Goal: Task Accomplishment & Management: Manage account settings

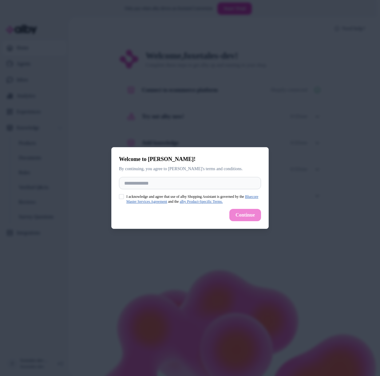
click at [150, 196] on label "I acknowledge and agree that use of alby Shopping Assistant is governed by the …" at bounding box center [193, 199] width 135 height 10
click at [124, 196] on button "I acknowledge and agree that use of alby Shopping Assistant is governed by the …" at bounding box center [121, 196] width 5 height 5
click at [214, 183] on input "Full Name" at bounding box center [190, 183] width 142 height 12
click at [244, 214] on div "Continue" at bounding box center [190, 215] width 142 height 12
click at [206, 180] on input "Full Name" at bounding box center [190, 183] width 142 height 12
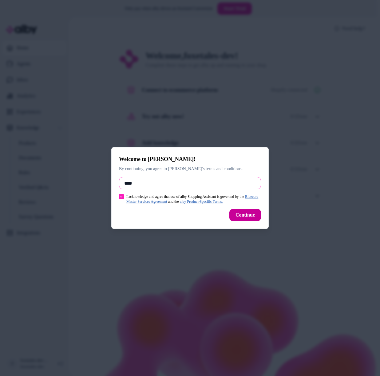
type input "****"
click at [242, 213] on button "Continue" at bounding box center [245, 215] width 32 height 12
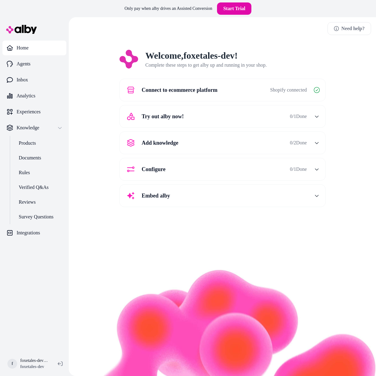
click at [308, 120] on button "Try out alby now! 0 / 1 Done" at bounding box center [223, 116] width 199 height 15
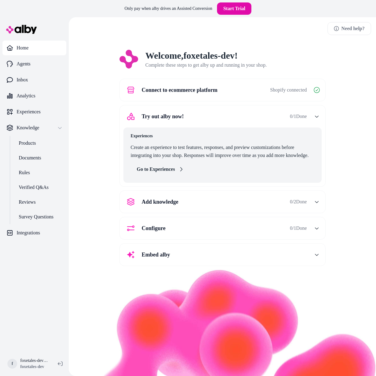
click at [176, 169] on link "Go to Experiences" at bounding box center [160, 169] width 59 height 12
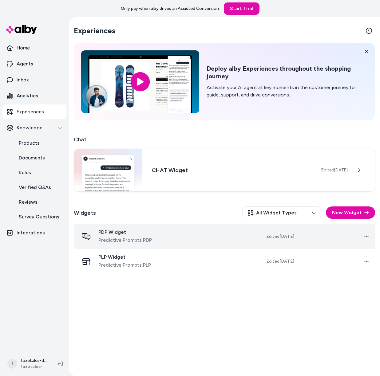
click at [244, 241] on td "Edited [DATE]" at bounding box center [268, 236] width 62 height 25
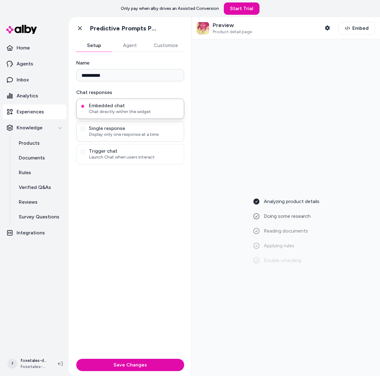
click at [120, 132] on span "Display only one response at a time" at bounding box center [134, 135] width 91 height 6
click at [85, 131] on button "Single response Display only one response at a time" at bounding box center [82, 129] width 5 height 5
click at [127, 105] on span "Embedded chat" at bounding box center [134, 106] width 91 height 6
click at [85, 105] on button "Embedded chat Chat directly within the widget" at bounding box center [82, 106] width 5 height 5
click at [270, 118] on div "Analyzing product details Doing some research Reading documents Applying rules …" at bounding box center [286, 207] width 178 height 327
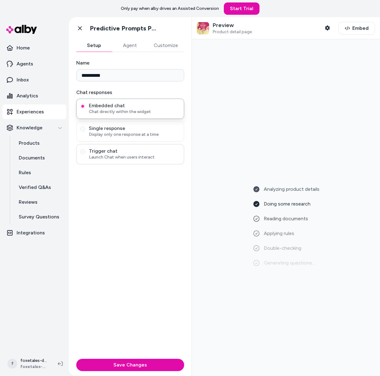
click at [129, 159] on span "Launch Chat when users interact" at bounding box center [134, 157] width 91 height 6
click at [85, 154] on button "Trigger chat Launch Chat when users interact" at bounding box center [82, 151] width 5 height 5
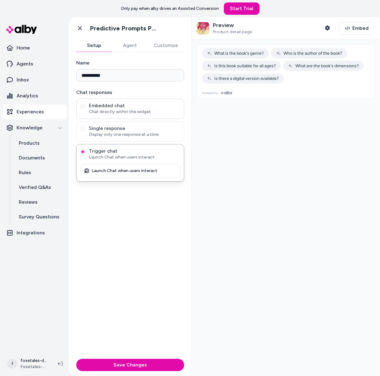
click at [92, 116] on div "Embedded chat Chat directly within the widget" at bounding box center [130, 109] width 108 height 20
click at [119, 105] on span "Embedded chat" at bounding box center [134, 106] width 91 height 6
click at [85, 105] on button "Embedded chat Chat directly within the widget" at bounding box center [82, 106] width 5 height 5
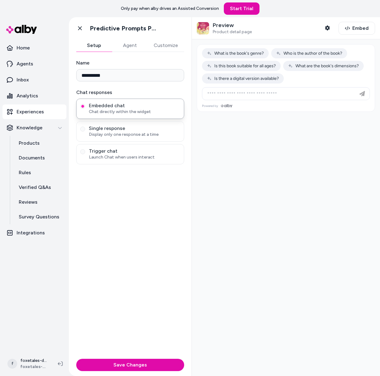
click at [129, 46] on button "Agent" at bounding box center [130, 45] width 36 height 12
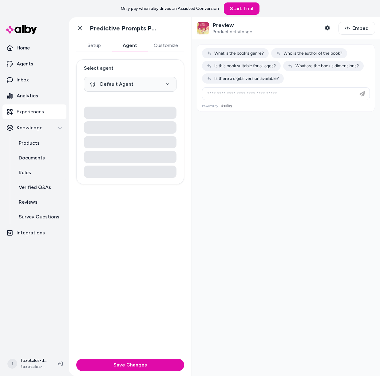
click at [164, 46] on button "Customize" at bounding box center [166, 45] width 37 height 12
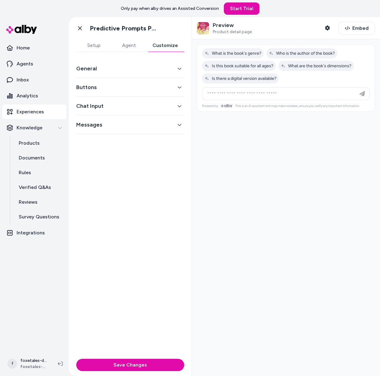
click at [167, 69] on button "General" at bounding box center [130, 68] width 108 height 9
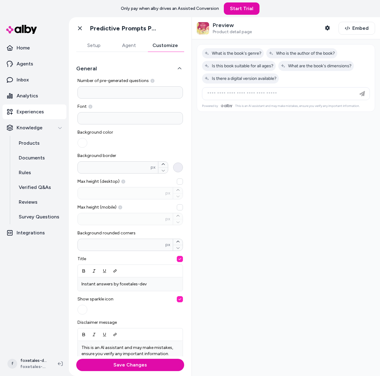
click at [174, 170] on button "Background border * px" at bounding box center [178, 168] width 10 height 10
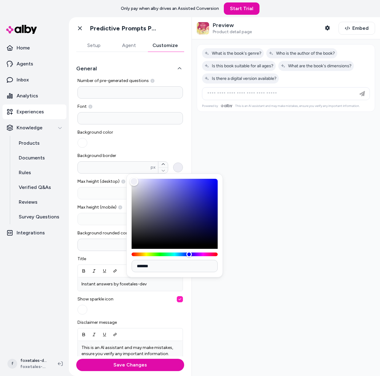
click at [174, 170] on button "Background border * px" at bounding box center [178, 168] width 10 height 10
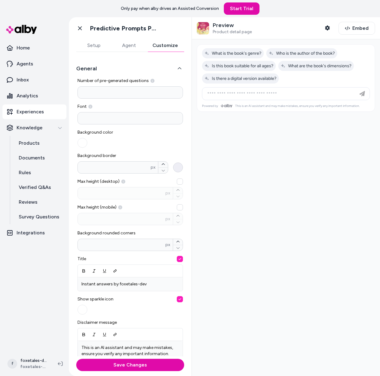
click at [175, 167] on button "Background border * px" at bounding box center [178, 168] width 10 height 10
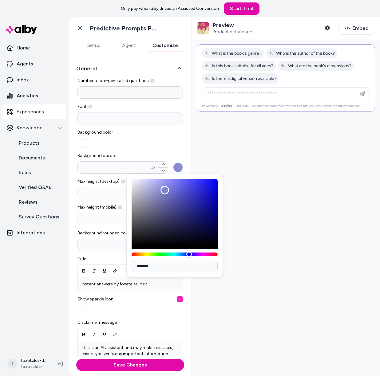
drag, startPoint x: 160, startPoint y: 191, endPoint x: 173, endPoint y: 189, distance: 13.1
click at [173, 189] on div "Color" at bounding box center [175, 212] width 86 height 66
drag, startPoint x: 193, startPoint y: 197, endPoint x: 206, endPoint y: 197, distance: 13.5
click at [206, 197] on div "Color" at bounding box center [175, 212] width 86 height 66
drag, startPoint x: 177, startPoint y: 194, endPoint x: 191, endPoint y: 191, distance: 14.2
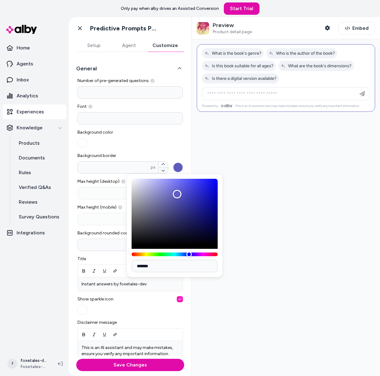
click at [191, 191] on div "Color" at bounding box center [175, 212] width 86 height 66
type input "*******"
drag, startPoint x: 191, startPoint y: 191, endPoint x: 209, endPoint y: 180, distance: 21.2
click at [213, 185] on div "Color" at bounding box center [217, 189] width 9 height 9
click at [143, 133] on div "Background color" at bounding box center [129, 138] width 105 height 18
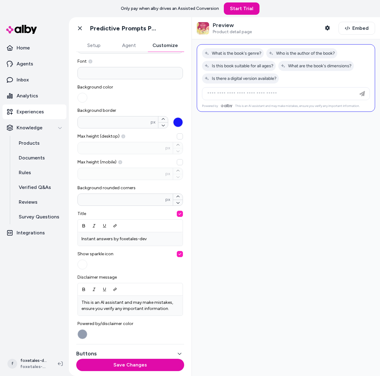
scroll to position [89, 0]
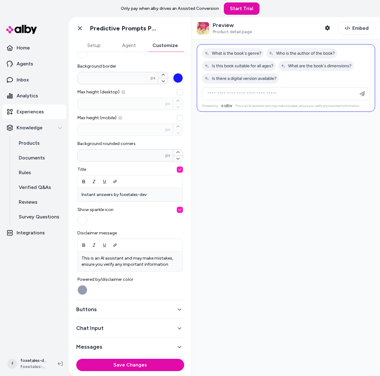
click at [98, 307] on button "Buttons" at bounding box center [130, 309] width 108 height 9
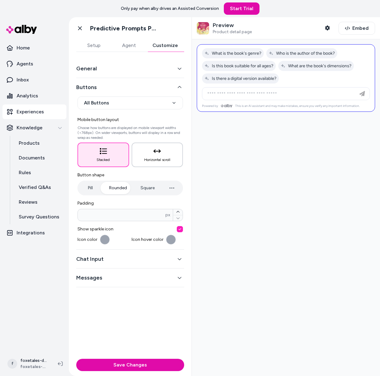
click at [162, 154] on button "Horizontal scroll" at bounding box center [158, 155] width 52 height 25
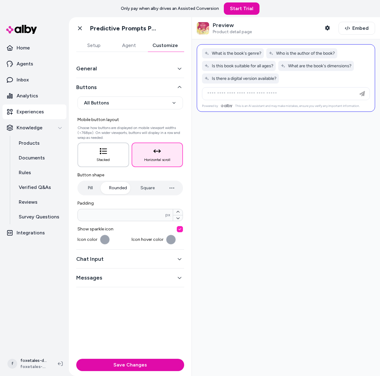
click at [103, 146] on button "Stacked" at bounding box center [103, 155] width 52 height 25
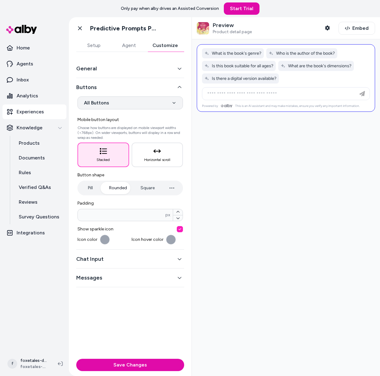
click at [120, 107] on html "**********" at bounding box center [190, 188] width 380 height 376
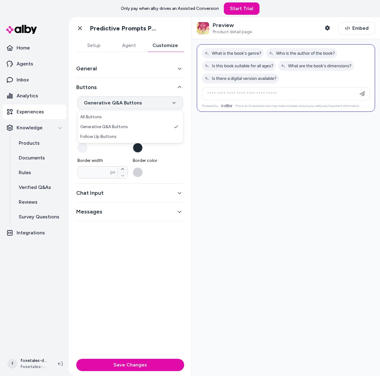
click at [140, 102] on html "**********" at bounding box center [190, 188] width 380 height 376
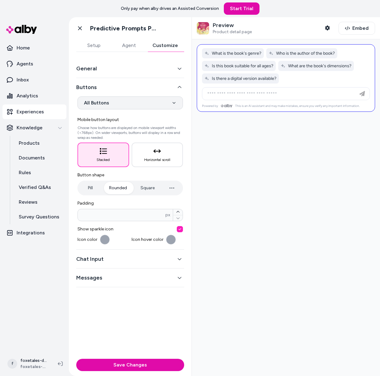
click at [133, 100] on html "**********" at bounding box center [190, 188] width 380 height 376
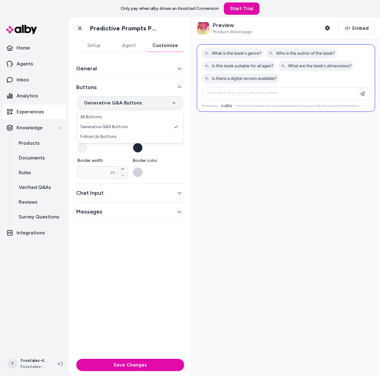
click at [128, 107] on html "**********" at bounding box center [190, 188] width 380 height 376
click at [117, 98] on html "**********" at bounding box center [190, 188] width 380 height 376
select select "*******"
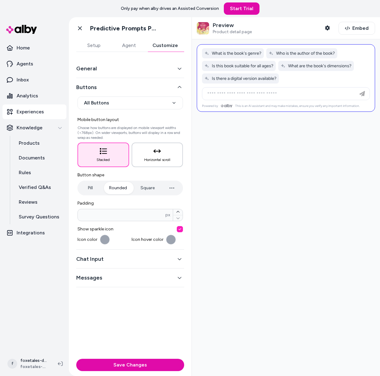
click at [152, 145] on button "Horizontal scroll" at bounding box center [158, 155] width 52 height 25
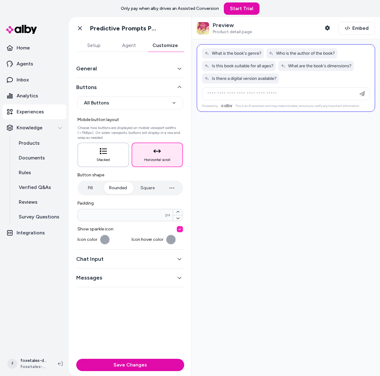
click at [102, 153] on icon "button" at bounding box center [103, 151] width 7 height 6
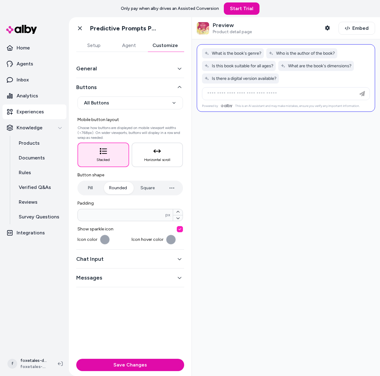
click at [95, 190] on button "Pill" at bounding box center [90, 188] width 23 height 12
click at [137, 187] on button "Square" at bounding box center [147, 188] width 26 height 12
click at [112, 191] on button "Rounded" at bounding box center [118, 188] width 30 height 12
click at [108, 254] on div "Chat Input" at bounding box center [130, 259] width 108 height 19
click at [111, 257] on button "Chat Input" at bounding box center [130, 259] width 108 height 9
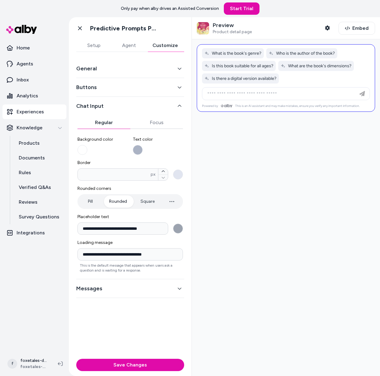
click at [178, 228] on button "**********" at bounding box center [178, 229] width 10 height 10
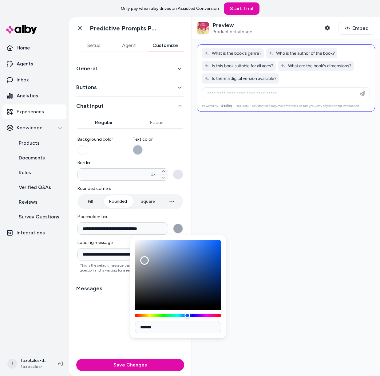
click at [202, 214] on div at bounding box center [286, 207] width 188 height 337
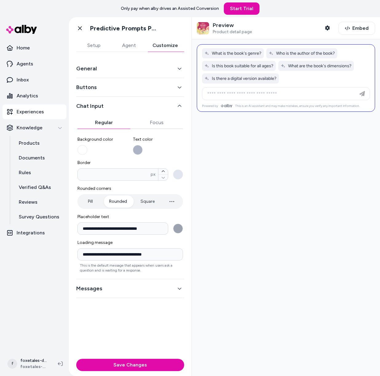
click at [149, 287] on button "Messages" at bounding box center [130, 288] width 108 height 9
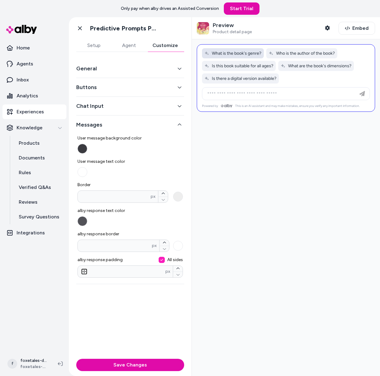
click at [242, 52] on span "What is the book's genre?" at bounding box center [232, 53] width 57 height 5
type input "**********"
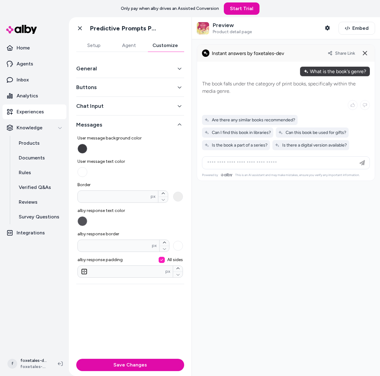
click at [105, 47] on button "Setup" at bounding box center [93, 45] width 35 height 12
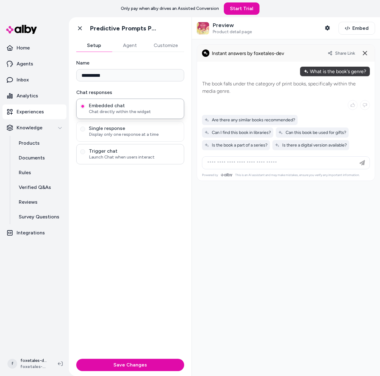
click at [141, 162] on div "Trigger chat Launch Chat when users interact" at bounding box center [130, 154] width 108 height 20
click at [130, 368] on button "Save Changes" at bounding box center [130, 365] width 108 height 12
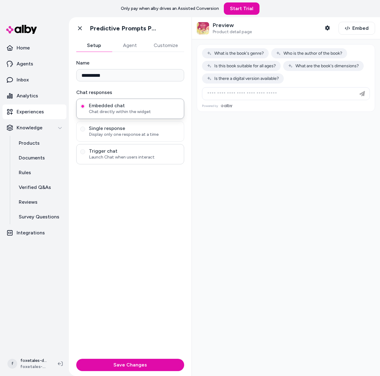
click at [132, 154] on span "Launch Chat when users interact" at bounding box center [134, 157] width 91 height 6
click at [85, 154] on button "Trigger chat Launch Chat when users interact" at bounding box center [82, 151] width 5 height 5
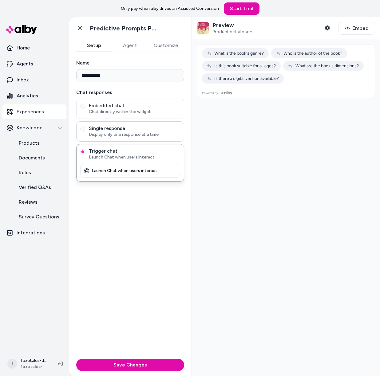
click at [133, 136] on span "Display only one response at a time" at bounding box center [134, 135] width 91 height 6
click at [85, 132] on button "Single response Display only one response at a time" at bounding box center [82, 129] width 5 height 5
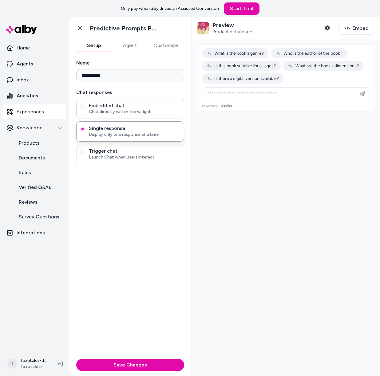
click at [146, 116] on div "Embedded chat Chat directly within the widget" at bounding box center [130, 109] width 108 height 20
click at [154, 106] on span "Embedded chat" at bounding box center [134, 106] width 91 height 6
click at [85, 106] on button "Embedded chat Chat directly within the widget" at bounding box center [82, 106] width 5 height 5
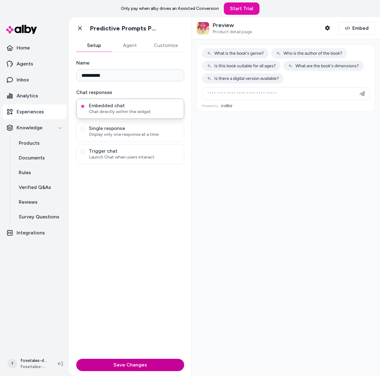
click at [146, 365] on button "Save Changes" at bounding box center [130, 365] width 108 height 12
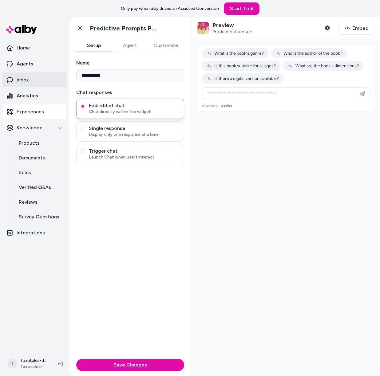
click at [46, 84] on link "Inbox" at bounding box center [34, 80] width 64 height 15
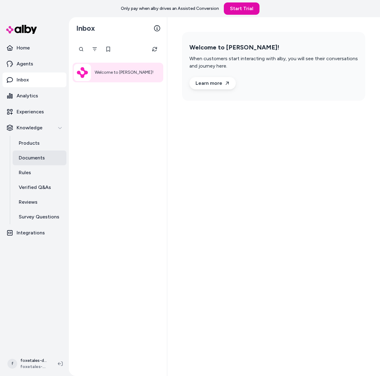
click at [39, 157] on p "Documents" at bounding box center [32, 157] width 26 height 7
click at [39, 135] on button "Knowledge" at bounding box center [34, 127] width 64 height 15
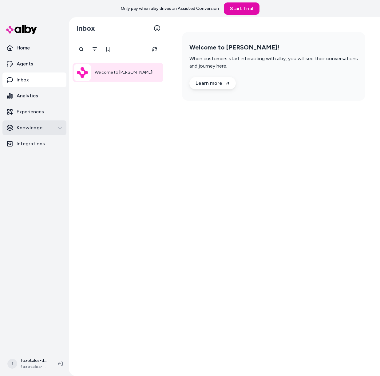
click at [39, 135] on button "Knowledge" at bounding box center [34, 127] width 64 height 15
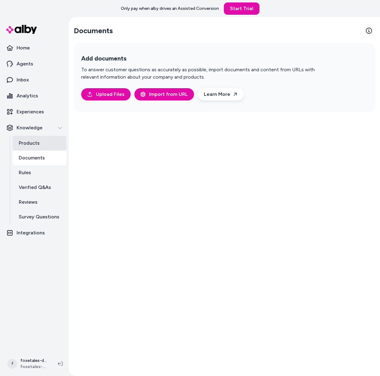
click at [40, 136] on link "Products" at bounding box center [40, 143] width 54 height 15
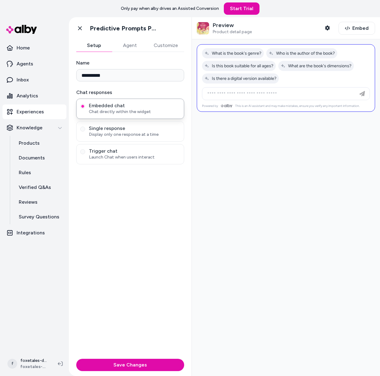
click at [139, 50] on button "Agent" at bounding box center [130, 45] width 36 height 12
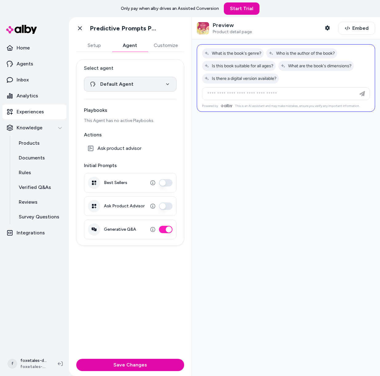
click at [155, 89] on html "**********" at bounding box center [190, 188] width 380 height 376
click at [103, 47] on button "Setup" at bounding box center [94, 45] width 36 height 12
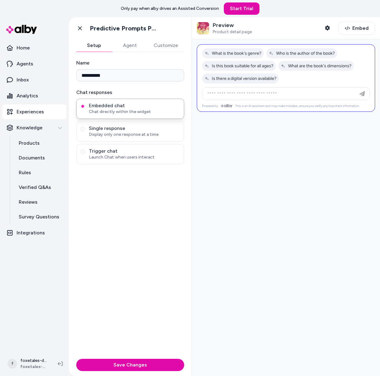
click at [172, 48] on button "Customize" at bounding box center [166, 45] width 37 height 12
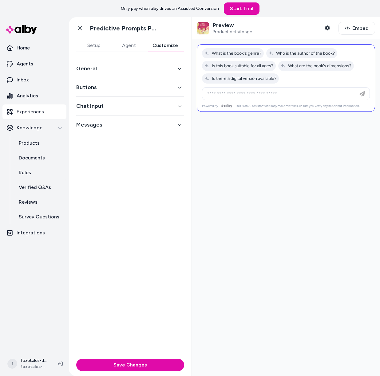
click at [130, 69] on button "General" at bounding box center [130, 68] width 108 height 9
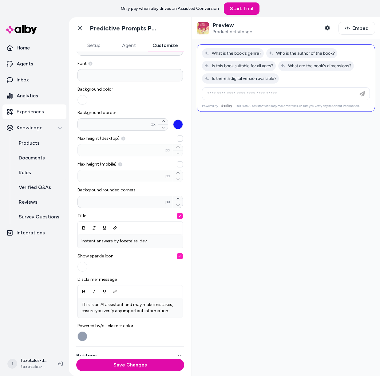
scroll to position [87, 0]
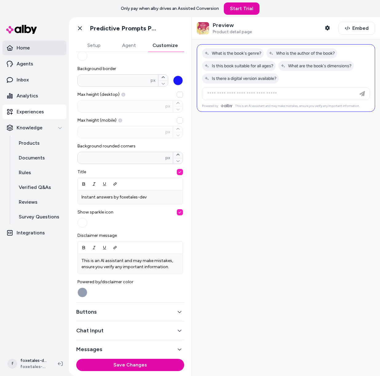
click at [36, 47] on link "Home" at bounding box center [34, 48] width 64 height 15
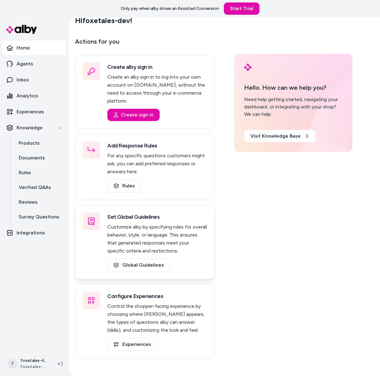
scroll to position [17, 0]
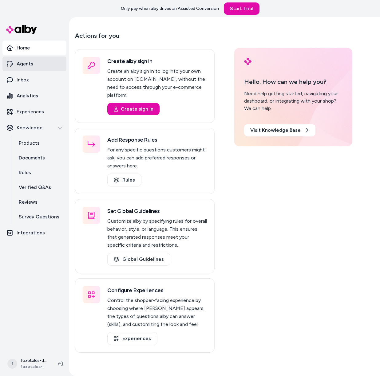
click at [49, 65] on link "Agents" at bounding box center [34, 64] width 64 height 15
click at [42, 80] on link "Inbox" at bounding box center [34, 80] width 64 height 15
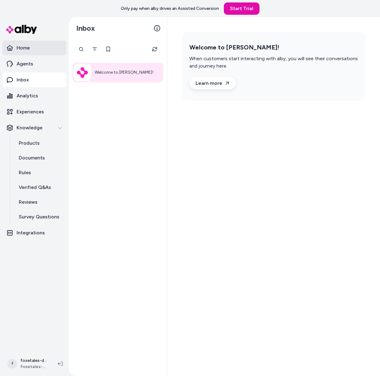
click at [47, 47] on link "Home" at bounding box center [34, 48] width 64 height 15
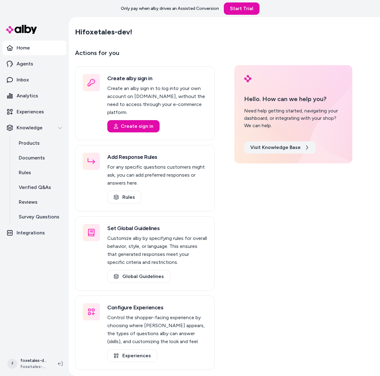
click at [268, 150] on link "Visit Knowledge Base" at bounding box center [279, 147] width 71 height 12
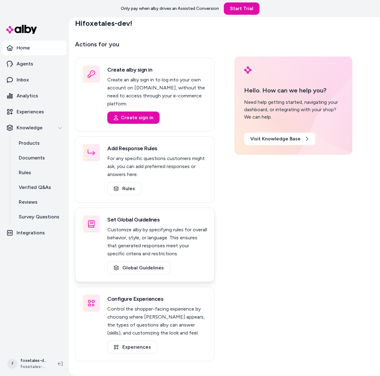
scroll to position [17, 0]
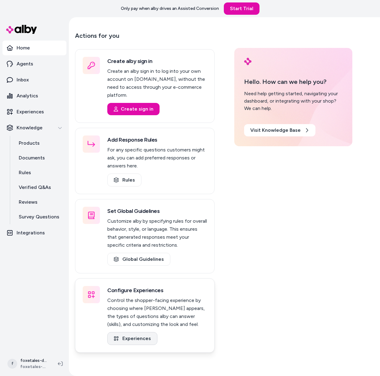
click at [135, 332] on link "Experiences" at bounding box center [132, 338] width 50 height 13
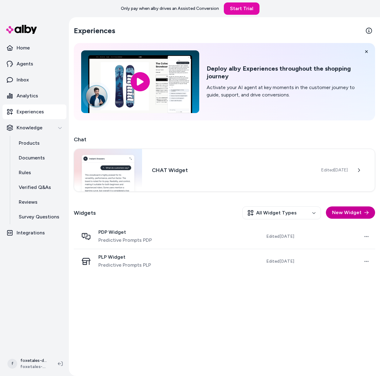
click at [368, 214] on icon "button" at bounding box center [366, 212] width 5 height 5
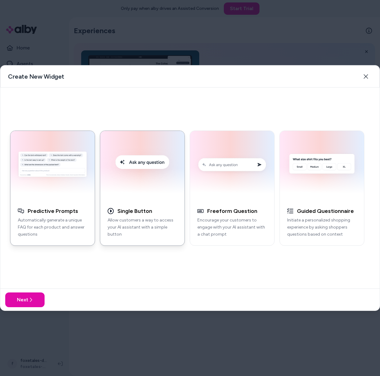
click at [140, 206] on div "Single Button Allow customers a way to access your AI assistant with a simple b…" at bounding box center [142, 225] width 84 height 40
click at [22, 299] on button "Next" at bounding box center [24, 300] width 39 height 15
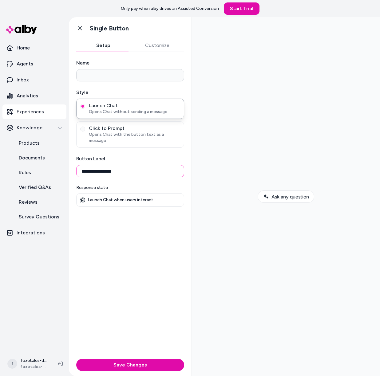
click at [171, 165] on input "**********" at bounding box center [130, 171] width 108 height 12
type input "**********"
click at [150, 49] on button "Customize" at bounding box center [157, 45] width 54 height 12
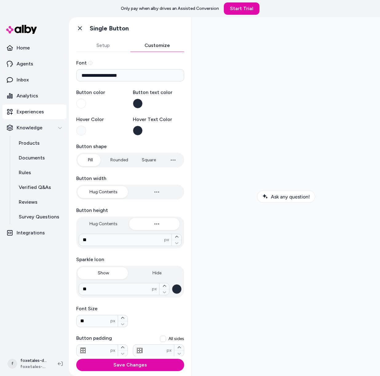
click at [117, 48] on button "Setup" at bounding box center [103, 45] width 54 height 12
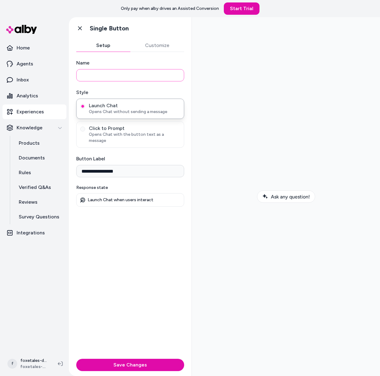
click at [120, 75] on input "Name" at bounding box center [130, 75] width 108 height 12
type input "*******"
click at [164, 364] on button "Save Changes" at bounding box center [130, 365] width 108 height 12
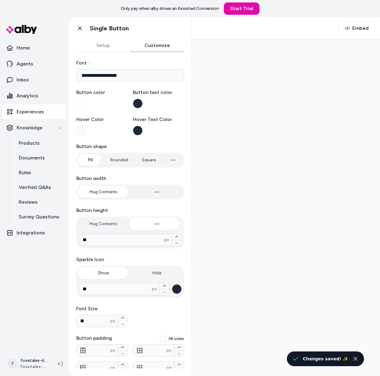
click at [158, 42] on button "Customize" at bounding box center [157, 45] width 54 height 12
click at [133, 102] on button "Button text color" at bounding box center [138, 104] width 10 height 10
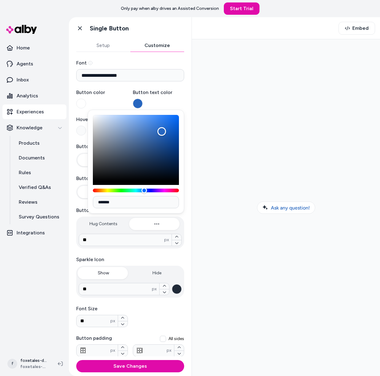
drag, startPoint x: 139, startPoint y: 145, endPoint x: 163, endPoint y: 131, distance: 27.9
click at [163, 131] on div "Color" at bounding box center [136, 148] width 86 height 66
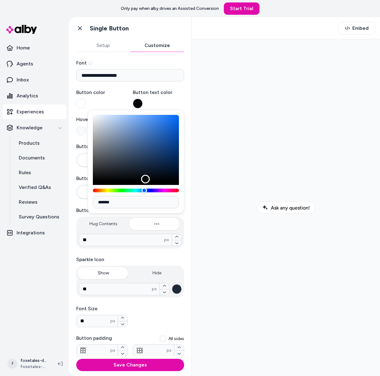
type input "*******"
drag, startPoint x: 163, startPoint y: 131, endPoint x: 136, endPoint y: 182, distance: 58.3
click at [136, 182] on div "Color" at bounding box center [136, 181] width 9 height 9
click at [203, 189] on div at bounding box center [286, 207] width 178 height 327
click at [184, 196] on div "**********" at bounding box center [130, 204] width 123 height 305
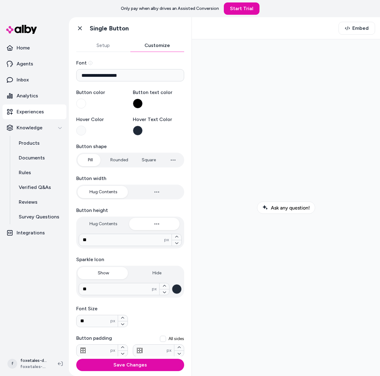
scroll to position [47, 0]
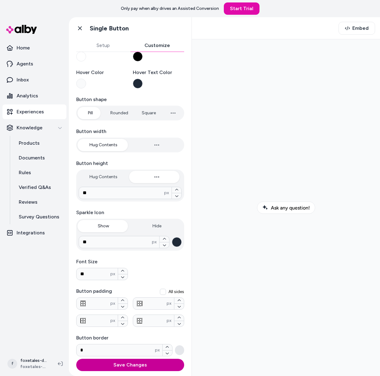
click at [114, 369] on button "Save Changes" at bounding box center [130, 365] width 108 height 12
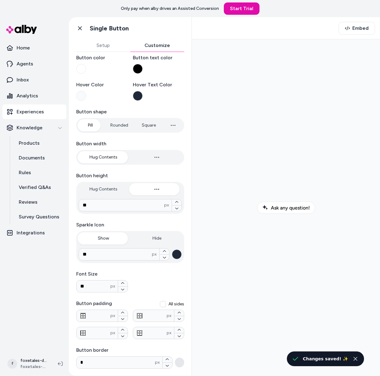
scroll to position [35, 0]
click at [356, 30] on span "Embed" at bounding box center [360, 28] width 16 height 7
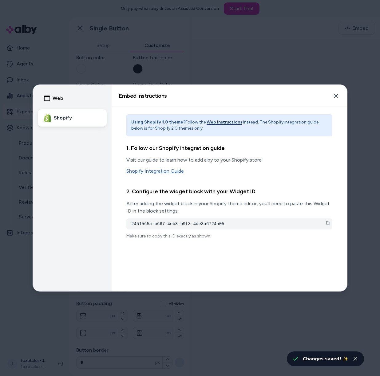
click at [173, 173] on link "Shopify Integration Guide" at bounding box center [229, 170] width 206 height 7
click at [164, 172] on link "Shopify Integration Guide" at bounding box center [229, 170] width 206 height 7
click at [326, 220] on div "2451565a-b667-4eb3-b9f3-4de3a6724a05" at bounding box center [229, 223] width 206 height 11
click at [329, 224] on icon at bounding box center [327, 223] width 3 height 4
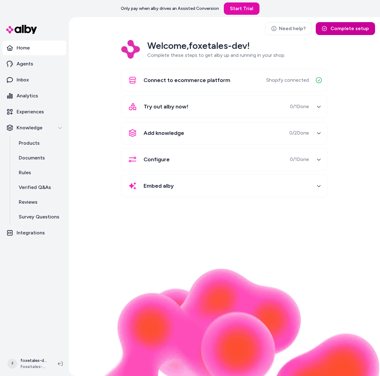
click at [334, 33] on button "Complete setup" at bounding box center [345, 28] width 59 height 13
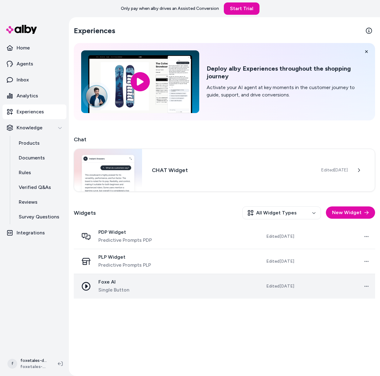
click at [330, 292] on td "Open menu" at bounding box center [337, 286] width 76 height 25
click at [111, 281] on span "Foxe AI" at bounding box center [113, 282] width 31 height 6
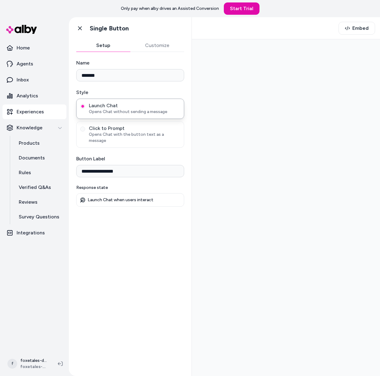
click at [149, 41] on button "Customize" at bounding box center [157, 45] width 54 height 12
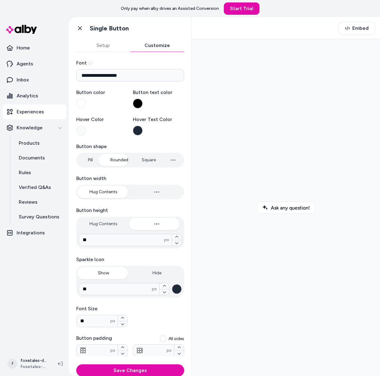
click at [111, 158] on button "Rounded" at bounding box center [119, 160] width 30 height 12
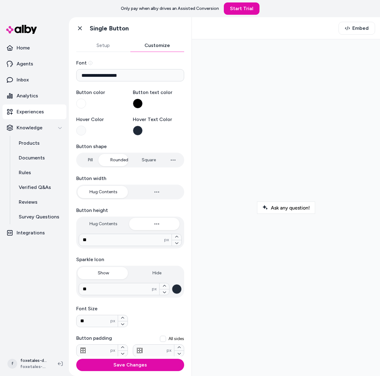
click at [155, 165] on button "Square" at bounding box center [149, 160] width 26 height 12
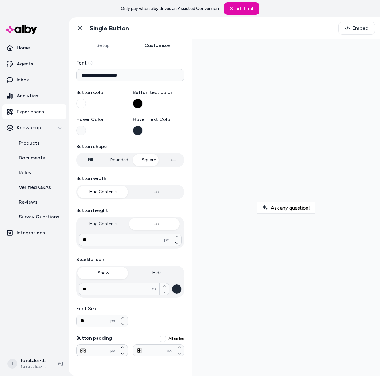
type input "****"
click at [95, 159] on button "Pill" at bounding box center [90, 160] width 26 height 12
click at [146, 191] on button "button" at bounding box center [157, 192] width 52 height 12
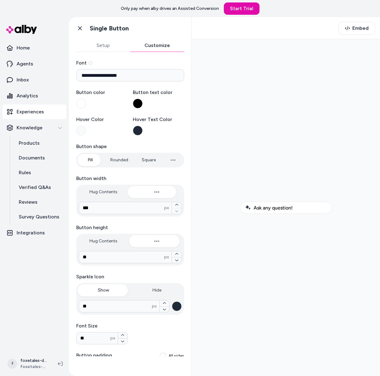
type input "***"
click at [115, 191] on button "Hug Contents" at bounding box center [103, 192] width 52 height 12
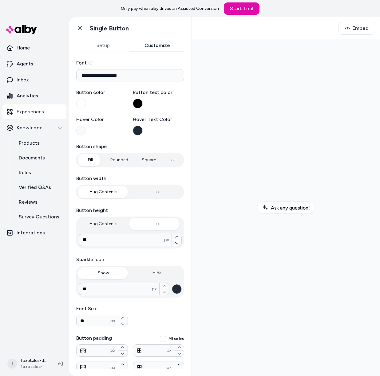
click at [83, 124] on label "Hover Color" at bounding box center [102, 126] width 52 height 20
click at [83, 126] on button "Hover Color" at bounding box center [81, 131] width 10 height 10
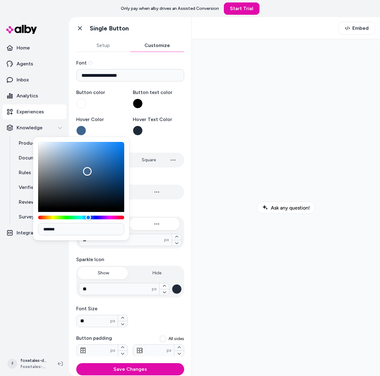
click at [87, 171] on div "Color" at bounding box center [81, 175] width 86 height 66
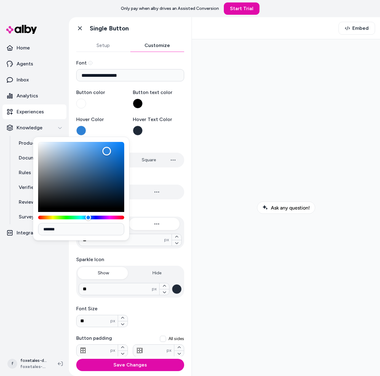
drag, startPoint x: 101, startPoint y: 168, endPoint x: 109, endPoint y: 148, distance: 20.8
click at [109, 148] on div "Color" at bounding box center [81, 175] width 86 height 66
type input "*******"
drag, startPoint x: 108, startPoint y: 154, endPoint x: 131, endPoint y: 159, distance: 23.4
click at [131, 159] on body "**********" at bounding box center [190, 188] width 380 height 376
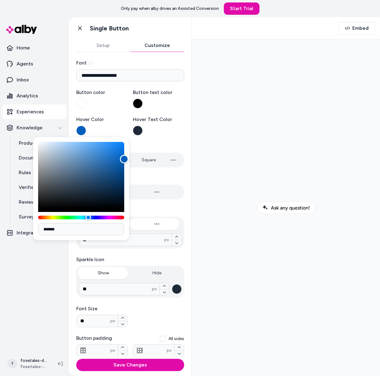
click at [134, 111] on div "**********" at bounding box center [130, 231] width 108 height 344
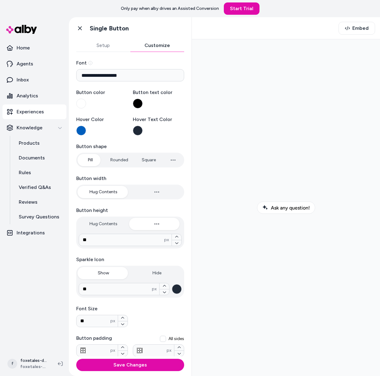
click at [89, 102] on label "Button color" at bounding box center [102, 99] width 52 height 20
click at [86, 102] on button "Button color" at bounding box center [81, 104] width 10 height 10
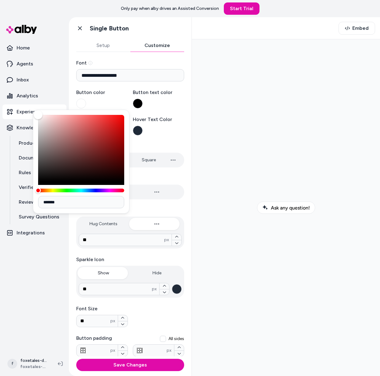
click at [130, 98] on div "Button color Button text color" at bounding box center [130, 99] width 108 height 20
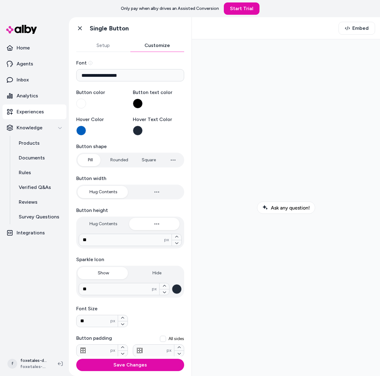
scroll to position [47, 0]
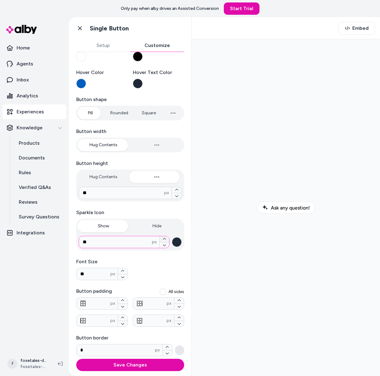
click at [163, 238] on icon "button" at bounding box center [165, 239] width 4 height 4
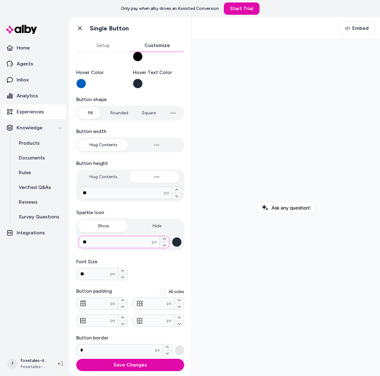
click at [163, 238] on icon "button" at bounding box center [165, 239] width 4 height 4
click at [163, 249] on div "** px" at bounding box center [130, 242] width 108 height 17
click at [163, 246] on icon "button" at bounding box center [165, 245] width 4 height 4
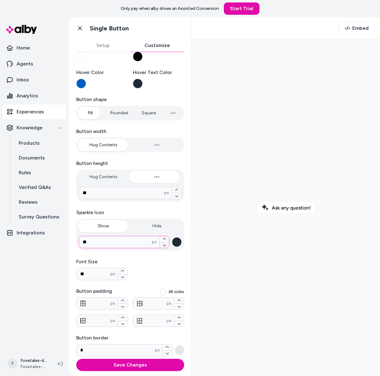
click at [163, 246] on icon "button" at bounding box center [165, 245] width 4 height 4
click at [160, 230] on button "Hide" at bounding box center [157, 226] width 52 height 12
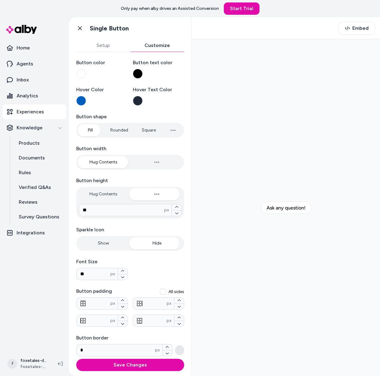
scroll to position [30, 0]
click at [116, 238] on button "Show" at bounding box center [103, 243] width 52 height 12
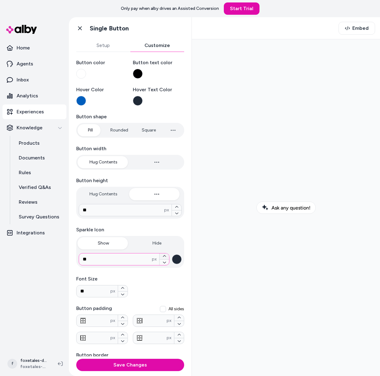
click at [163, 255] on icon "button" at bounding box center [165, 256] width 4 height 4
type input "**"
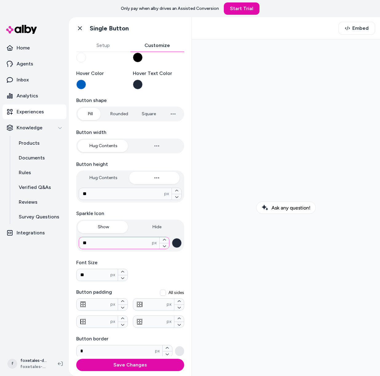
scroll to position [47, 0]
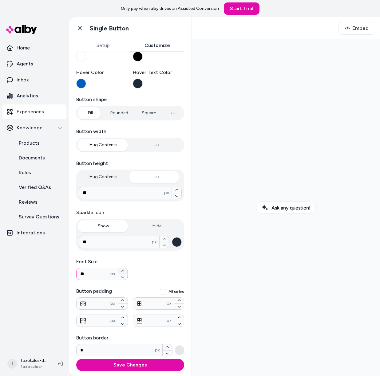
click at [121, 269] on icon "button" at bounding box center [123, 271] width 4 height 4
click at [122, 277] on icon "button" at bounding box center [123, 277] width 4 height 4
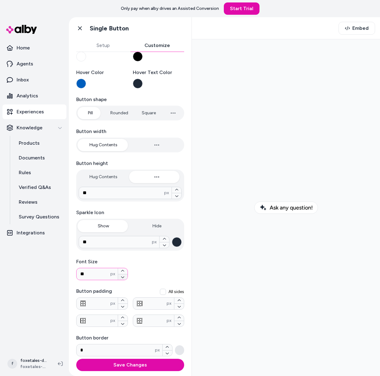
type input "**"
click at [137, 354] on div "* px" at bounding box center [124, 350] width 96 height 12
click at [166, 352] on button "button" at bounding box center [168, 353] width 10 height 6
click at [165, 345] on icon "button" at bounding box center [167, 347] width 4 height 4
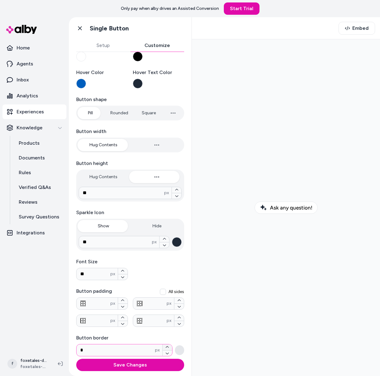
click at [165, 345] on icon "button" at bounding box center [167, 347] width 4 height 4
click at [165, 352] on icon "button" at bounding box center [167, 354] width 4 height 4
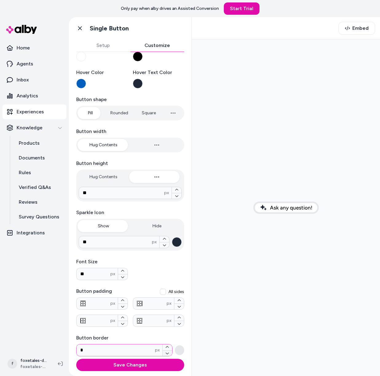
click at [165, 352] on icon "button" at bounding box center [167, 354] width 4 height 4
click at [165, 346] on icon "button" at bounding box center [167, 347] width 4 height 4
type input "*"
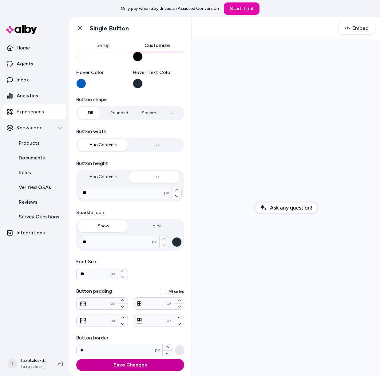
click at [164, 369] on button "Save Changes" at bounding box center [130, 365] width 108 height 12
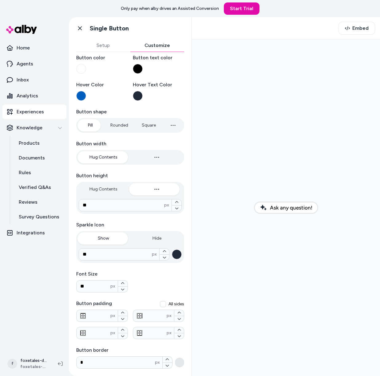
scroll to position [35, 0]
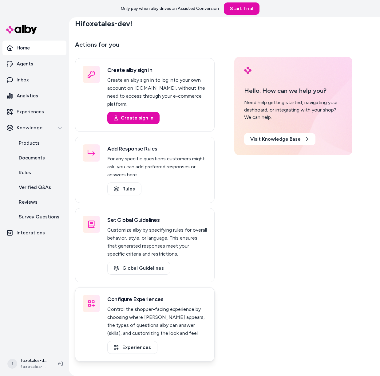
scroll to position [17, 0]
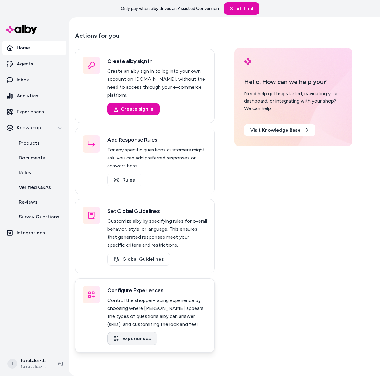
click at [153, 332] on link "Experiences" at bounding box center [132, 338] width 50 height 13
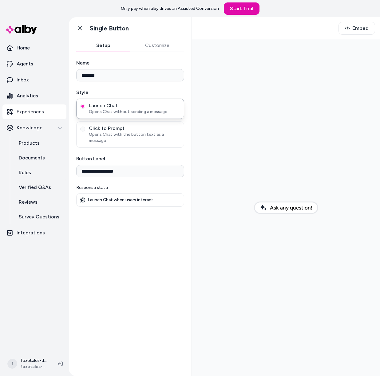
click at [159, 44] on button "Customize" at bounding box center [157, 45] width 54 height 12
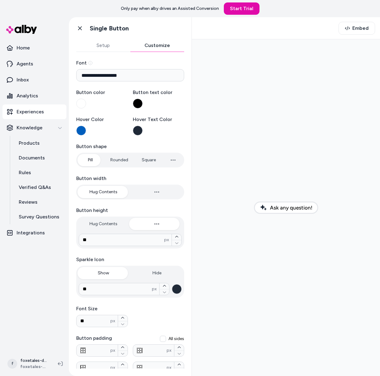
type input "*"
click at [169, 163] on icon "button" at bounding box center [172, 159] width 7 height 7
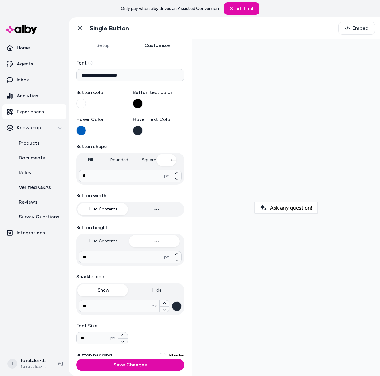
click at [169, 163] on icon "button" at bounding box center [172, 159] width 7 height 7
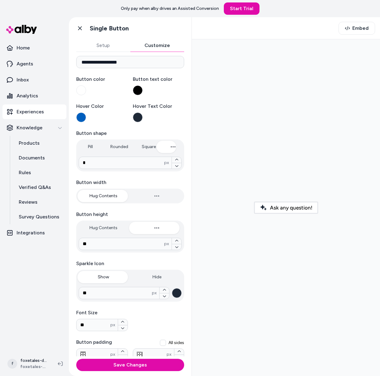
click at [160, 194] on button "button" at bounding box center [157, 196] width 52 height 12
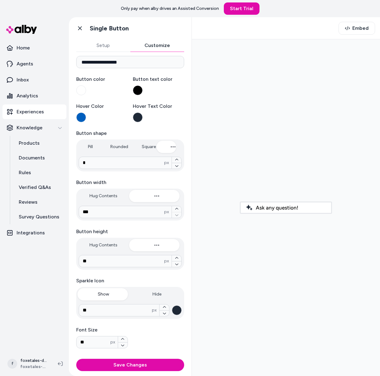
click at [160, 194] on button "button" at bounding box center [157, 196] width 52 height 12
type input "***"
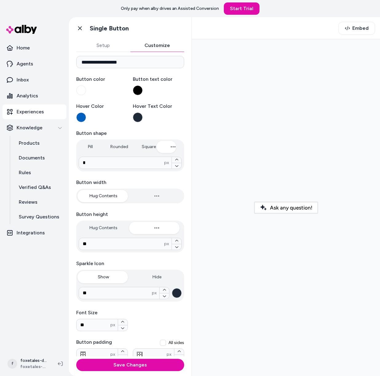
click at [112, 194] on button "Hug Contents" at bounding box center [103, 196] width 52 height 12
type input "***"
click at [102, 231] on button "Hug Contents" at bounding box center [103, 228] width 52 height 12
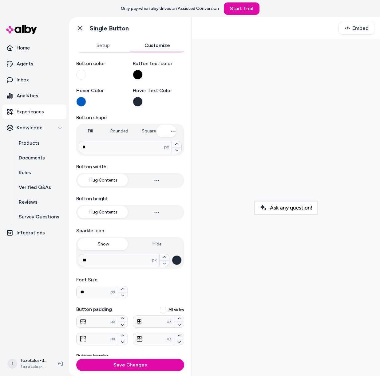
scroll to position [47, 0]
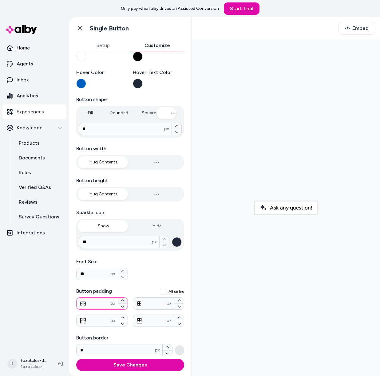
click at [123, 300] on icon "button" at bounding box center [123, 301] width 4 height 4
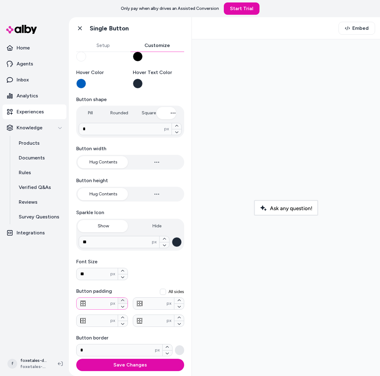
click at [123, 300] on icon "button" at bounding box center [123, 301] width 4 height 4
click at [123, 306] on button "button" at bounding box center [123, 307] width 10 height 6
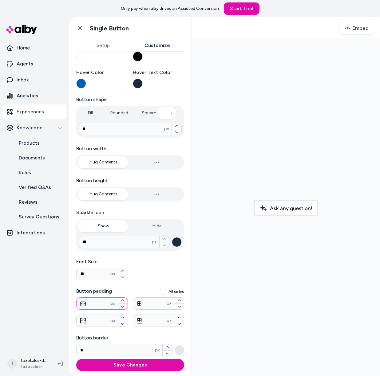
click at [123, 306] on button "button" at bounding box center [123, 307] width 10 height 6
click at [121, 306] on icon "button" at bounding box center [123, 307] width 4 height 4
type input "*"
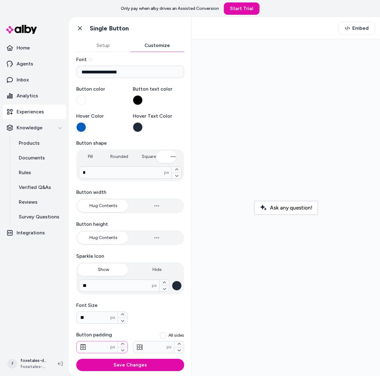
scroll to position [0, 0]
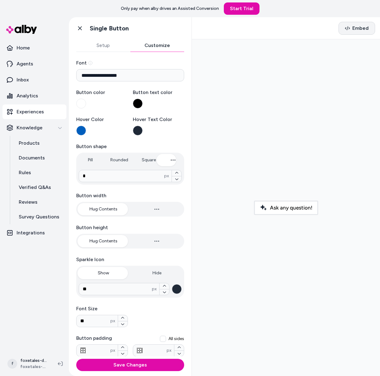
click at [369, 31] on button "Embed" at bounding box center [356, 28] width 37 height 13
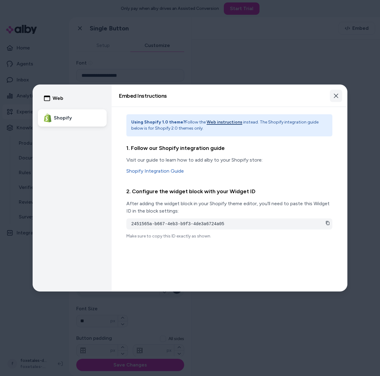
click at [336, 95] on icon "button" at bounding box center [336, 96] width 4 height 4
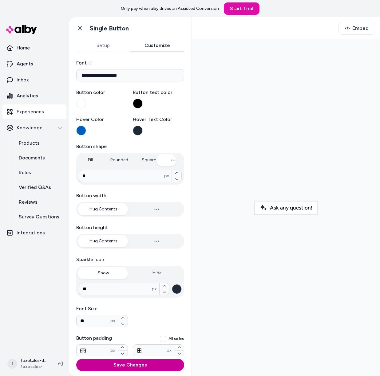
drag, startPoint x: 167, startPoint y: 365, endPoint x: 2, endPoint y: 290, distance: 181.0
click at [167, 365] on button "Save Changes" at bounding box center [130, 365] width 108 height 12
